Goal: Task Accomplishment & Management: Complete application form

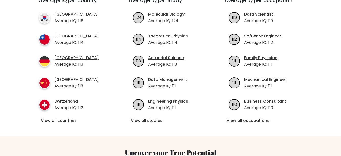
scroll to position [202, 0]
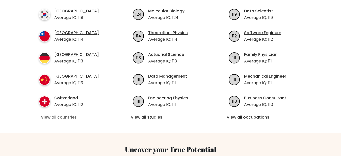
click at [60, 114] on link "View all countries" at bounding box center [75, 117] width 68 height 6
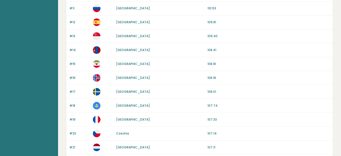
scroll to position [227, 0]
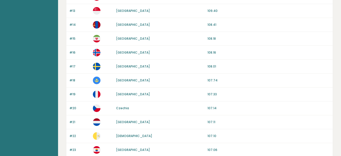
click at [230, 123] on p "107.11" at bounding box center [268, 122] width 122 height 5
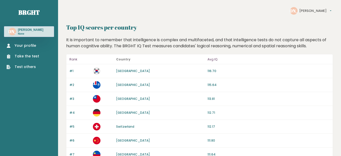
scroll to position [0, 0]
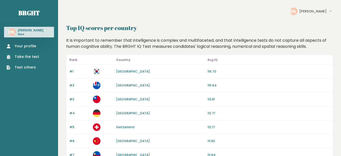
click at [21, 45] on link "Your profile" at bounding box center [23, 45] width 33 height 5
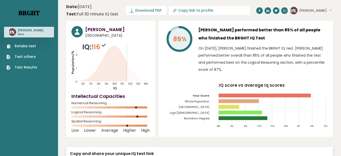
click at [27, 12] on link "Brght" at bounding box center [28, 13] width 21 height 8
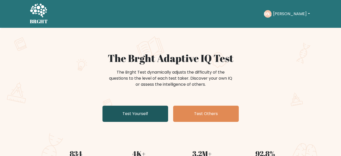
click at [127, 113] on link "Test Yourself" at bounding box center [135, 113] width 66 height 16
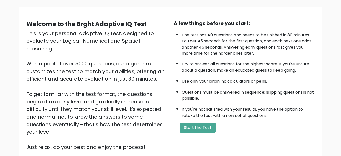
scroll to position [75, 0]
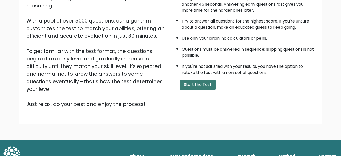
click at [188, 87] on button "Start the Test" at bounding box center [198, 84] width 36 height 10
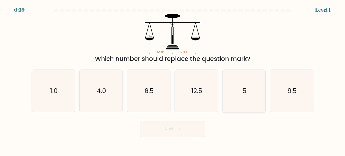
click at [240, 92] on icon "5" at bounding box center [244, 91] width 42 height 42
click at [173, 79] on input "e. 5" at bounding box center [172, 78] width 0 height 1
radio input "true"
click at [193, 128] on button "Next" at bounding box center [173, 129] width 66 height 16
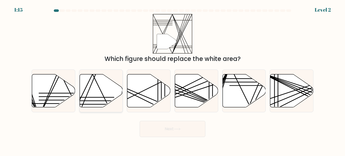
click at [102, 83] on icon at bounding box center [100, 90] width 43 height 33
click at [172, 79] on input "b." at bounding box center [172, 78] width 0 height 1
radio input "true"
click at [168, 126] on button "Next" at bounding box center [173, 129] width 66 height 16
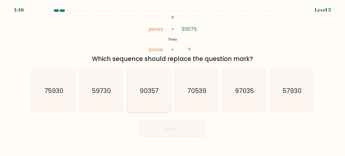
click at [153, 90] on text "90357" at bounding box center [149, 90] width 19 height 9
click at [172, 79] on input "c. 90357" at bounding box center [172, 78] width 0 height 1
radio input "true"
click at [158, 129] on button "Next" at bounding box center [173, 129] width 66 height 16
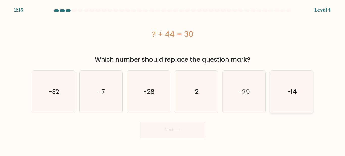
click at [291, 86] on icon "-14" at bounding box center [291, 91] width 42 height 42
click at [173, 79] on input "f. -14" at bounding box center [172, 78] width 0 height 1
radio input "true"
click at [181, 132] on button "Next" at bounding box center [173, 130] width 66 height 16
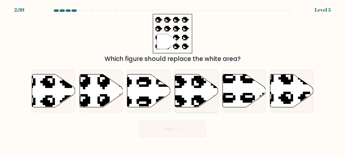
click at [188, 102] on icon at bounding box center [196, 90] width 43 height 33
click at [173, 79] on input "d." at bounding box center [172, 78] width 0 height 1
radio input "true"
click at [186, 129] on button "Next" at bounding box center [173, 129] width 66 height 16
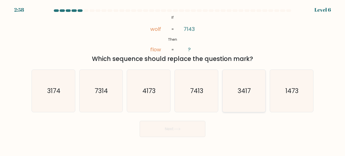
click at [244, 84] on icon "3417" at bounding box center [244, 91] width 42 height 42
click at [173, 79] on input "e. 3417" at bounding box center [172, 78] width 0 height 1
radio input "true"
click at [185, 122] on button "Next" at bounding box center [173, 129] width 66 height 16
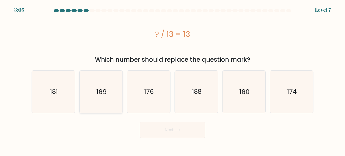
click at [108, 95] on icon "169" at bounding box center [101, 91] width 42 height 42
click at [172, 79] on input "b. 169" at bounding box center [172, 78] width 0 height 1
radio input "true"
click at [160, 131] on button "Next" at bounding box center [173, 130] width 66 height 16
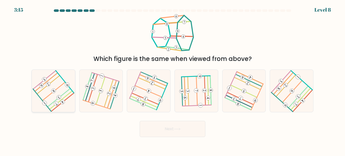
click at [48, 89] on icon at bounding box center [54, 91] width 34 height 34
click at [172, 79] on input "a." at bounding box center [172, 78] width 0 height 1
radio input "true"
click at [170, 133] on button "Next" at bounding box center [173, 129] width 66 height 16
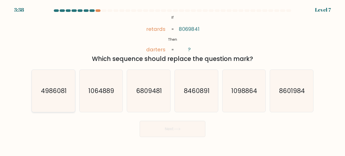
click at [49, 106] on icon "4986081" at bounding box center [53, 91] width 42 height 42
click at [172, 79] on input "a. 4986081" at bounding box center [172, 78] width 0 height 1
radio input "true"
click at [170, 131] on button "Next" at bounding box center [173, 129] width 66 height 16
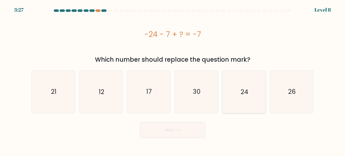
click at [238, 96] on icon "24" at bounding box center [244, 91] width 42 height 42
click at [173, 79] on input "e. 24" at bounding box center [172, 78] width 0 height 1
radio input "true"
click at [185, 130] on button "Next" at bounding box center [173, 130] width 66 height 16
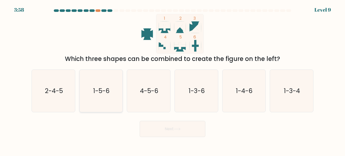
click at [105, 78] on icon "1-5-6" at bounding box center [101, 91] width 42 height 42
click at [172, 78] on input "b. 1-5-6" at bounding box center [172, 78] width 0 height 1
radio input "true"
click at [170, 129] on button "Next" at bounding box center [173, 129] width 66 height 16
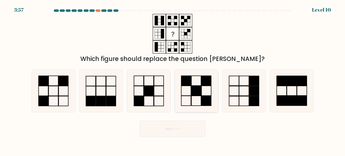
click at [185, 82] on rect at bounding box center [186, 81] width 10 height 10
click at [173, 79] on input "d." at bounding box center [172, 78] width 0 height 1
radio input "true"
click at [182, 124] on button "Next" at bounding box center [173, 129] width 66 height 16
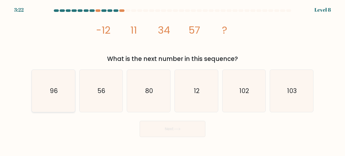
click at [47, 93] on icon "96" at bounding box center [53, 91] width 42 height 42
click at [172, 79] on input "a. 96" at bounding box center [172, 78] width 0 height 1
radio input "true"
click at [163, 127] on button "Next" at bounding box center [173, 129] width 66 height 16
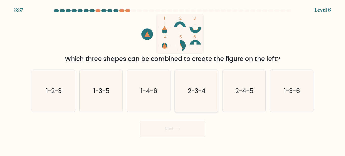
click at [199, 94] on text "2-3-4" at bounding box center [197, 90] width 18 height 9
click at [173, 79] on input "d. 2-3-4" at bounding box center [172, 78] width 0 height 1
radio input "true"
click at [166, 128] on button "Next" at bounding box center [173, 129] width 66 height 16
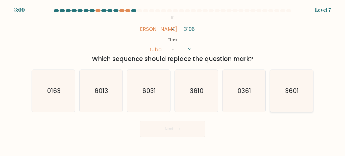
click at [300, 94] on icon "3601" at bounding box center [291, 91] width 42 height 42
click at [173, 79] on input "f. 3601" at bounding box center [172, 78] width 0 height 1
radio input "true"
click at [178, 125] on button "Next" at bounding box center [173, 129] width 66 height 16
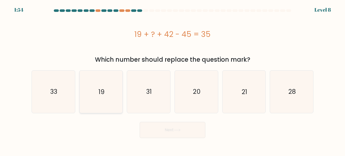
click at [99, 88] on text "19" at bounding box center [101, 91] width 6 height 9
click at [172, 79] on input "b. 19" at bounding box center [172, 78] width 0 height 1
radio input "true"
click at [178, 131] on icon at bounding box center [177, 129] width 7 height 3
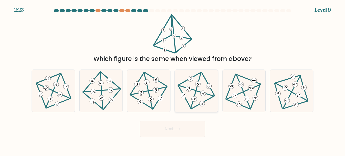
click at [189, 88] on icon at bounding box center [188, 89] width 4 height 4
click at [173, 79] on input "d." at bounding box center [172, 78] width 0 height 1
radio input "true"
click at [169, 126] on button "Next" at bounding box center [173, 129] width 66 height 16
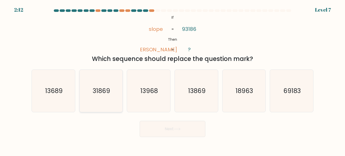
click at [98, 94] on text "31869" at bounding box center [101, 90] width 17 height 9
click at [172, 79] on input "b. 31869" at bounding box center [172, 78] width 0 height 1
radio input "true"
click at [158, 128] on button "Next" at bounding box center [173, 129] width 66 height 16
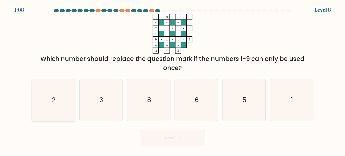
click at [68, 96] on icon "2" at bounding box center [53, 100] width 42 height 42
click at [172, 79] on input "a. 2" at bounding box center [172, 78] width 0 height 1
radio input "true"
click at [181, 133] on button "Next" at bounding box center [173, 138] width 66 height 16
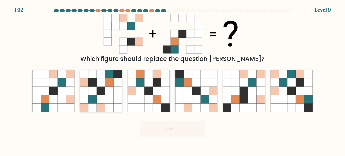
click at [101, 92] on icon at bounding box center [101, 91] width 8 height 8
click at [172, 79] on input "b." at bounding box center [172, 78] width 0 height 1
radio input "true"
click at [158, 124] on button "Next" at bounding box center [173, 129] width 66 height 16
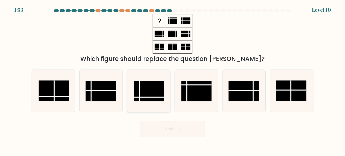
click at [155, 91] on rect at bounding box center [149, 91] width 30 height 20
click at [172, 79] on input "c." at bounding box center [172, 78] width 0 height 1
radio input "true"
click at [170, 127] on button "Next" at bounding box center [173, 129] width 66 height 16
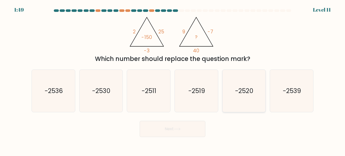
click at [252, 88] on text "-2520" at bounding box center [244, 90] width 18 height 9
click at [173, 79] on input "e. -2520" at bounding box center [172, 78] width 0 height 1
radio input "true"
click at [177, 127] on button "Next" at bounding box center [173, 129] width 66 height 16
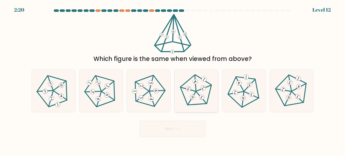
click at [190, 90] on icon at bounding box center [196, 91] width 34 height 34
click at [173, 79] on input "d." at bounding box center [172, 78] width 0 height 1
radio input "true"
click at [177, 127] on button "Next" at bounding box center [173, 129] width 66 height 16
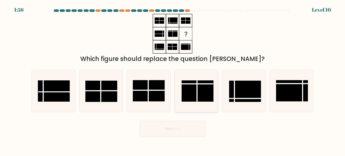
click at [202, 91] on rect at bounding box center [197, 90] width 32 height 21
click at [173, 79] on input "d." at bounding box center [172, 78] width 0 height 1
radio input "true"
click at [180, 135] on button "Next" at bounding box center [173, 129] width 66 height 16
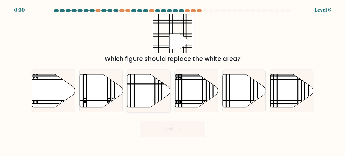
click at [135, 86] on icon at bounding box center [148, 90] width 43 height 33
click at [172, 79] on input "c." at bounding box center [172, 78] width 0 height 1
radio input "true"
click at [174, 129] on button "Next" at bounding box center [173, 129] width 66 height 16
